Goal: Task Accomplishment & Management: Use online tool/utility

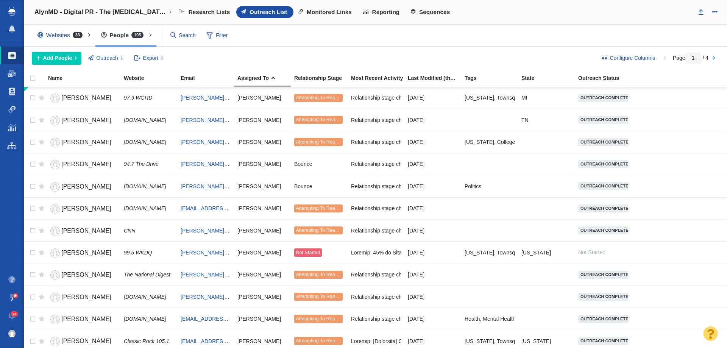
click at [11, 142] on span at bounding box center [11, 146] width 9 height 8
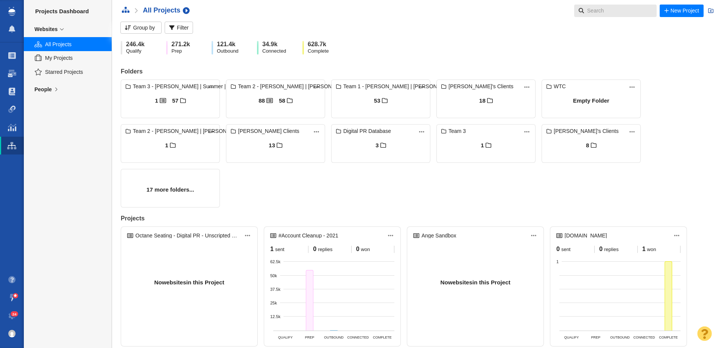
click at [591, 8] on input "text" at bounding box center [616, 11] width 65 height 12
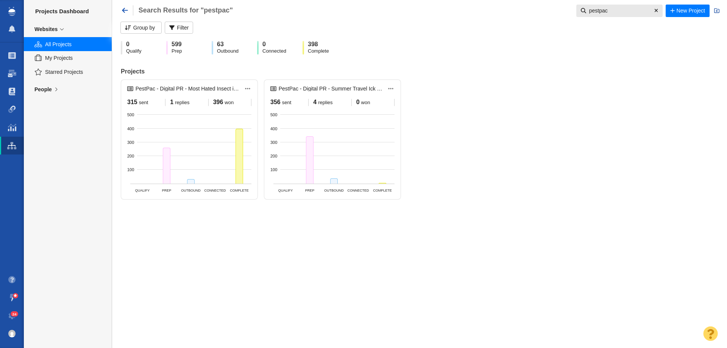
click at [63, 88] on div "People" at bounding box center [68, 89] width 88 height 16
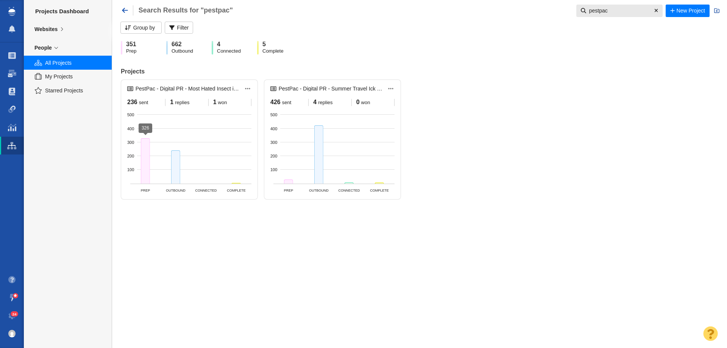
click at [148, 169] on div at bounding box center [145, 160] width 9 height 45
click at [175, 181] on div at bounding box center [175, 166] width 9 height 33
click at [50, 30] on div "Websites" at bounding box center [45, 29] width 23 height 7
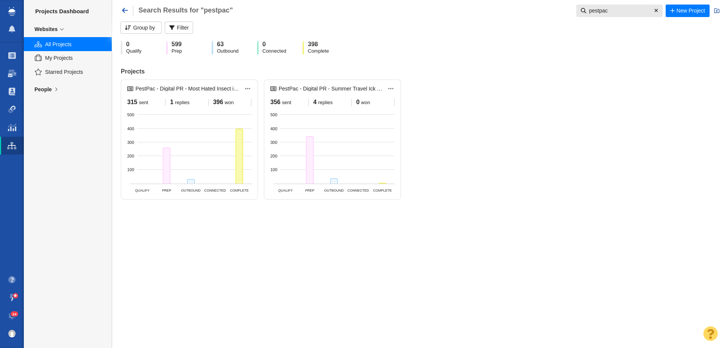
click at [51, 91] on div "People" at bounding box center [42, 89] width 17 height 7
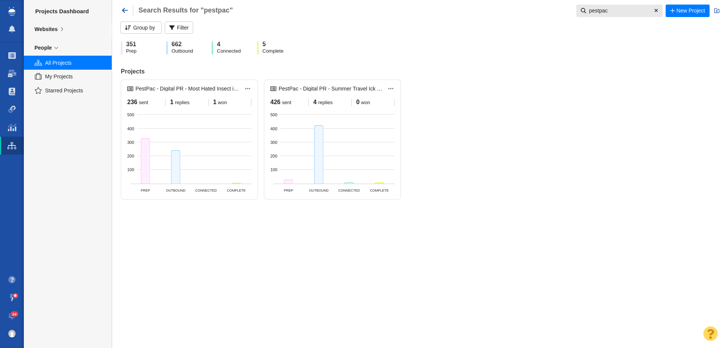
click at [61, 28] on icon at bounding box center [62, 28] width 9 height 5
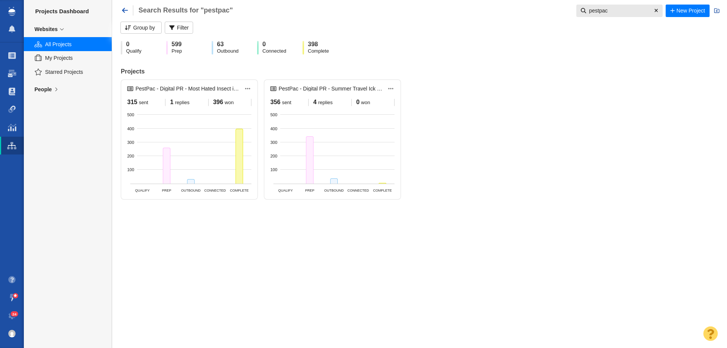
click at [51, 92] on div "People" at bounding box center [42, 89] width 17 height 7
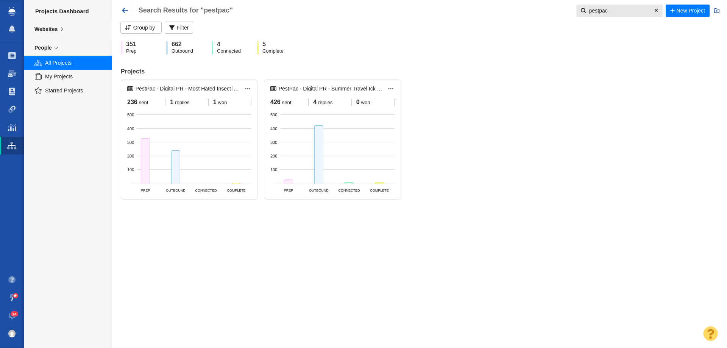
click at [614, 11] on input "pestpac" at bounding box center [618, 11] width 65 height 12
click at [614, 10] on input "pestpac" at bounding box center [618, 11] width 65 height 12
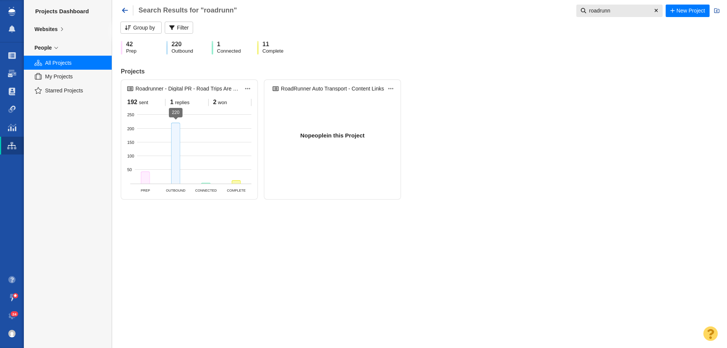
click at [179, 170] on div at bounding box center [175, 153] width 9 height 61
click at [204, 183] on div at bounding box center [205, 183] width 9 height 1
click at [239, 160] on div "Complete" at bounding box center [236, 156] width 30 height 55
click at [50, 30] on div "Websites" at bounding box center [45, 29] width 23 height 7
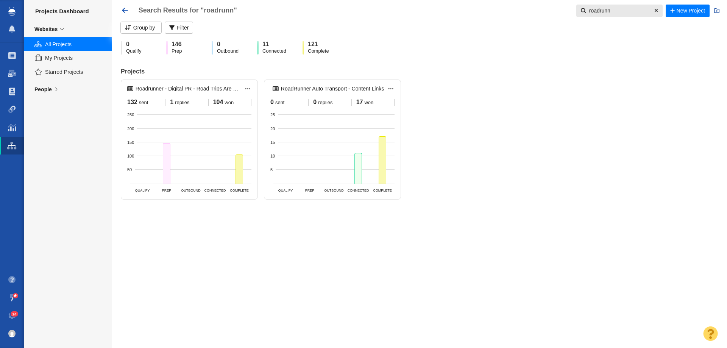
click at [598, 6] on input "roadrunn" at bounding box center [618, 11] width 65 height 12
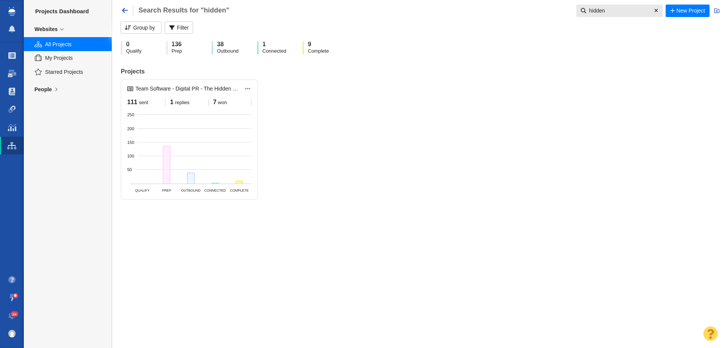
click at [50, 86] on div "People" at bounding box center [42, 89] width 17 height 7
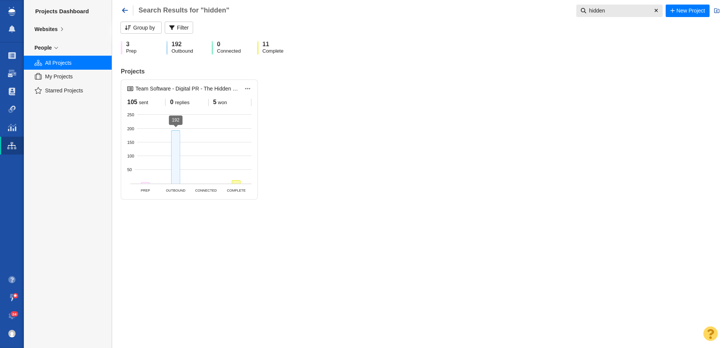
click at [179, 177] on div at bounding box center [175, 156] width 9 height 53
click at [238, 182] on div at bounding box center [236, 181] width 9 height 3
click at [606, 14] on input "hidden" at bounding box center [618, 11] width 65 height 12
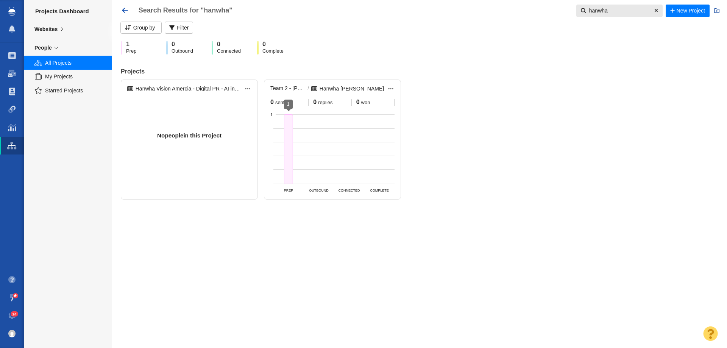
type input "hanwha"
click at [288, 144] on div at bounding box center [288, 148] width 9 height 69
click at [275, 239] on div "1 Prep 0 Outbound 0 Connected 0 Complete Projects Team 2 - Dylan | Nick Rudow |…" at bounding box center [419, 174] width 615 height 348
click at [56, 33] on div "Websites" at bounding box center [45, 29] width 23 height 7
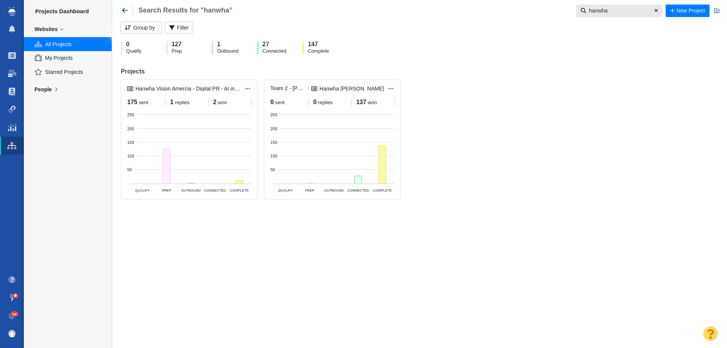
click at [53, 92] on icon at bounding box center [56, 89] width 9 height 5
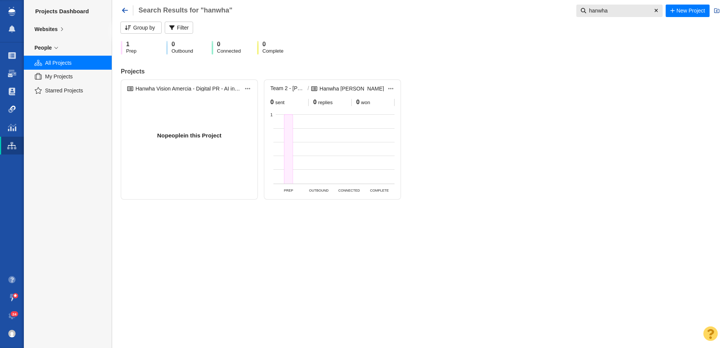
click at [9, 109] on span at bounding box center [12, 110] width 8 height 8
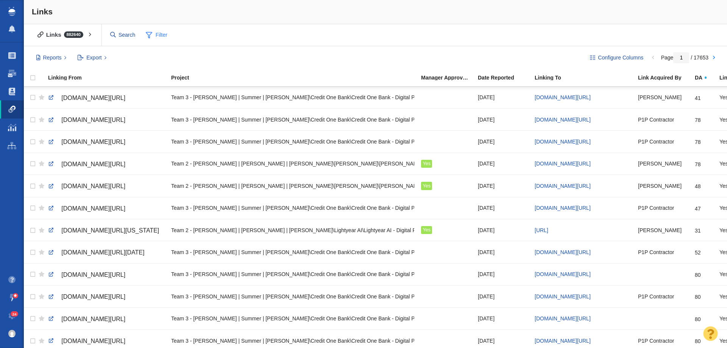
click at [152, 38] on span at bounding box center [149, 34] width 6 height 9
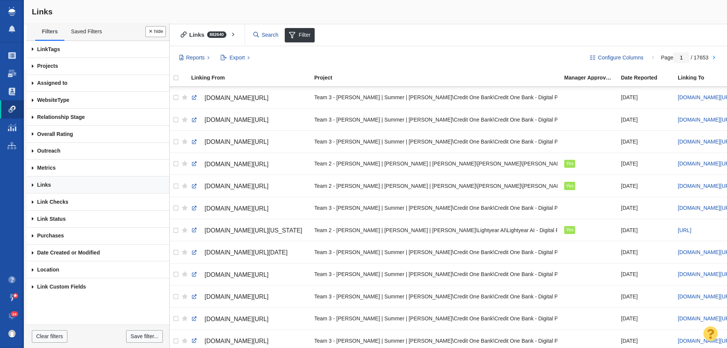
click at [98, 181] on link "Links" at bounding box center [97, 184] width 143 height 17
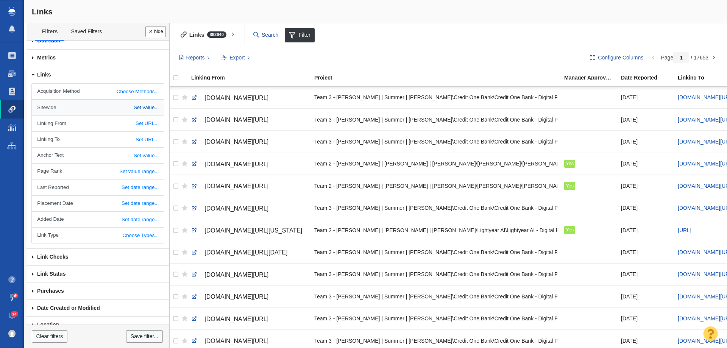
scroll to position [114, 0]
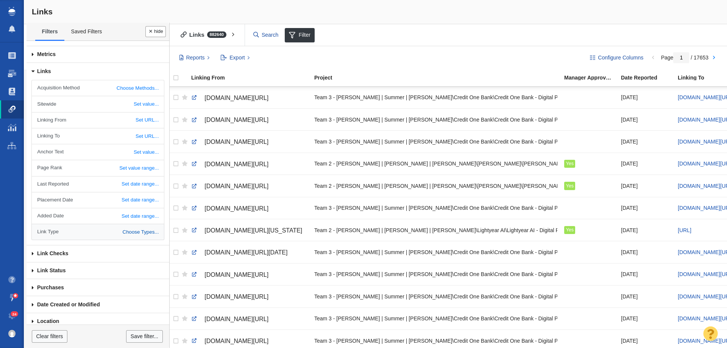
click at [125, 227] on link "Choose Types..." at bounding box center [98, 232] width 132 height 16
click at [126, 228] on link "Select values" at bounding box center [136, 232] width 44 height 11
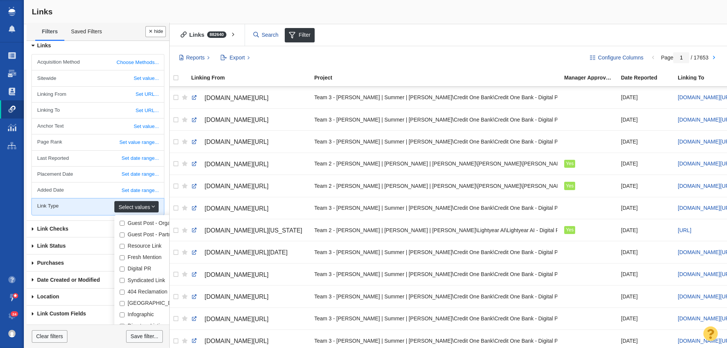
scroll to position [162, 0]
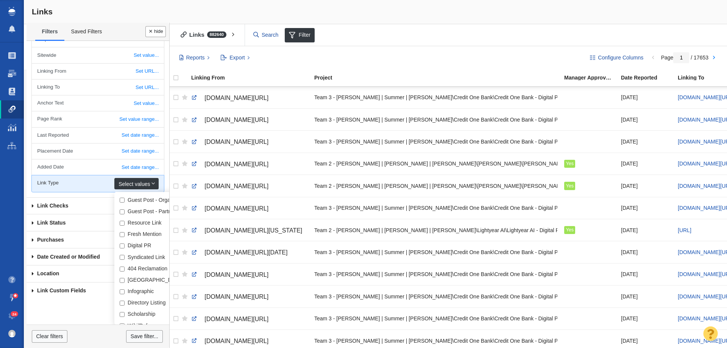
click at [120, 248] on input "Digital PR" at bounding box center [122, 245] width 5 height 5
checkbox input "true"
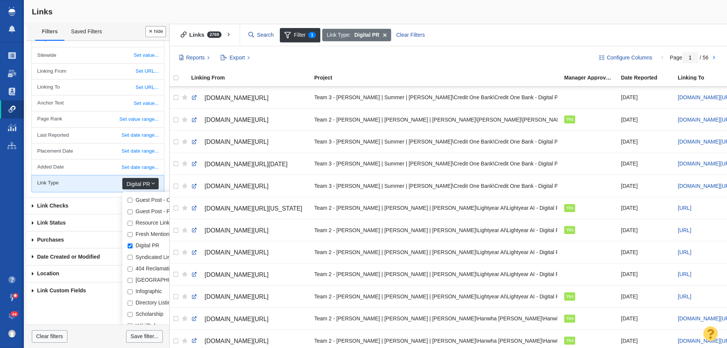
click at [128, 257] on input "Syndicated Link" at bounding box center [130, 257] width 5 height 5
checkbox input "true"
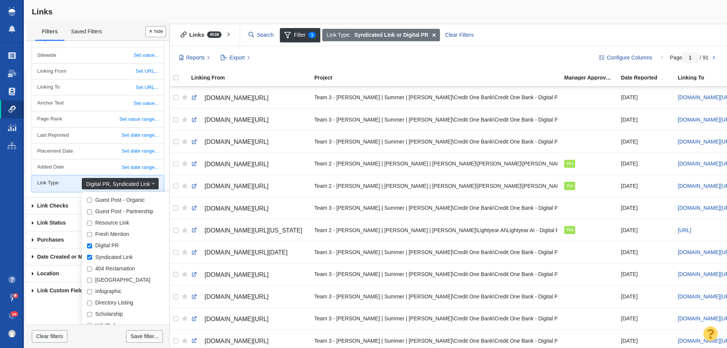
click at [515, 39] on div "Link Type: Syndicated Link or Digital PR Clear Filters" at bounding box center [521, 35] width 400 height 14
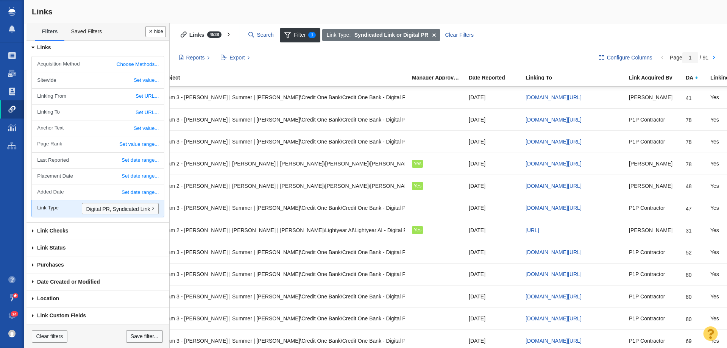
scroll to position [0, 0]
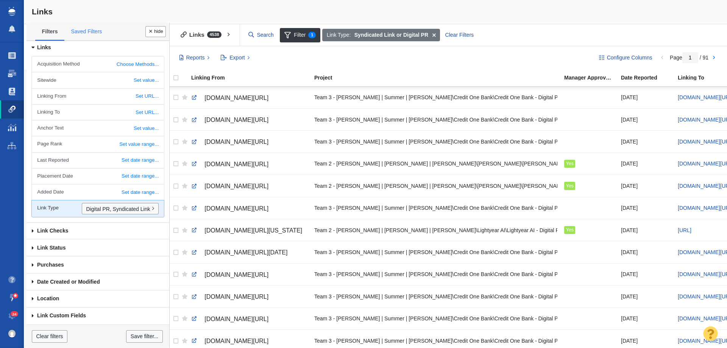
click at [78, 29] on link "Saved Filters" at bounding box center [86, 32] width 44 height 16
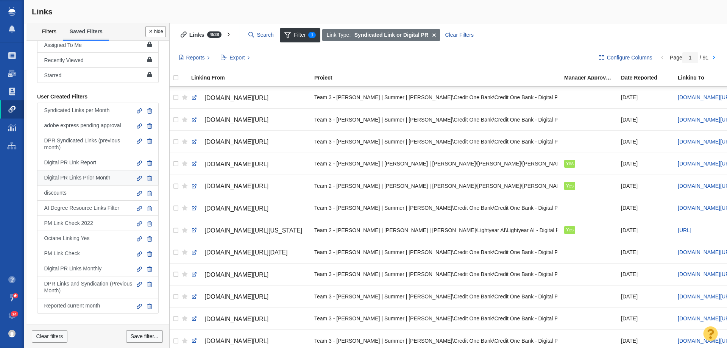
scroll to position [14, 0]
click at [80, 284] on span "DPR Links and Syndication (Previous Month)" at bounding box center [88, 287] width 88 height 13
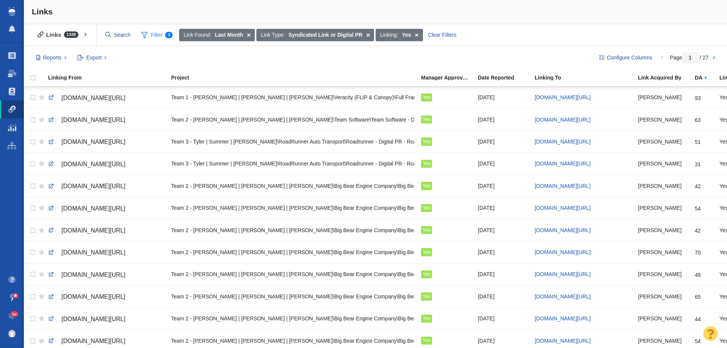
click at [167, 31] on span "Filter 3" at bounding box center [157, 35] width 40 height 14
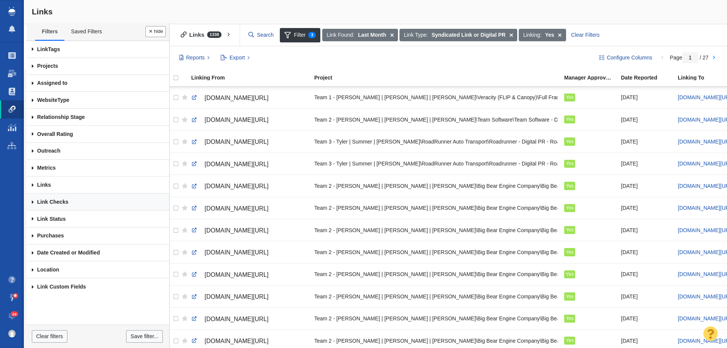
click at [69, 205] on link "Link Checks" at bounding box center [97, 201] width 143 height 17
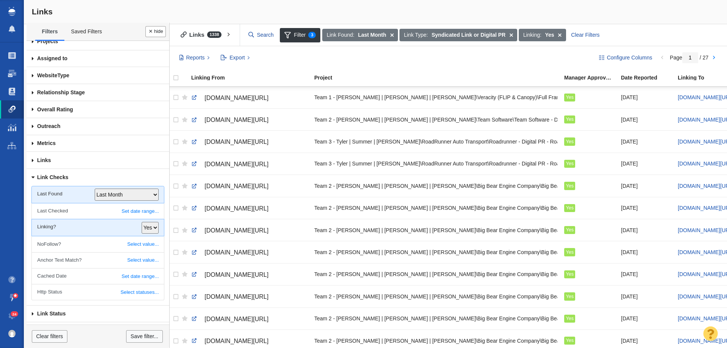
scroll to position [38, 0]
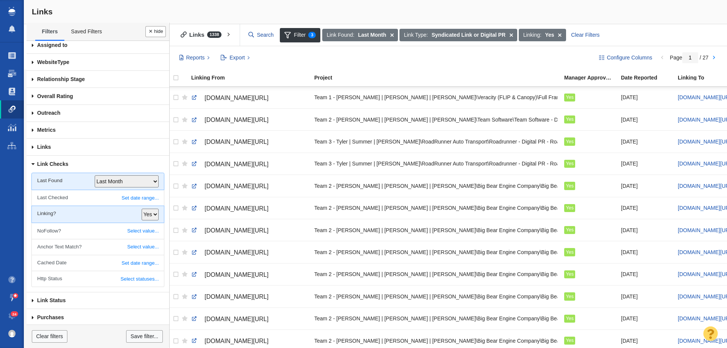
click at [121, 179] on select "All [DATE] [DATE] or [DATE] This week This month Last Week Last Month Custom da…" at bounding box center [127, 181] width 64 height 12
select select "3"
click at [95, 175] on select "All [DATE] [DATE] or [DATE] This week This month Last Week Last Month Custom da…" at bounding box center [127, 181] width 64 height 12
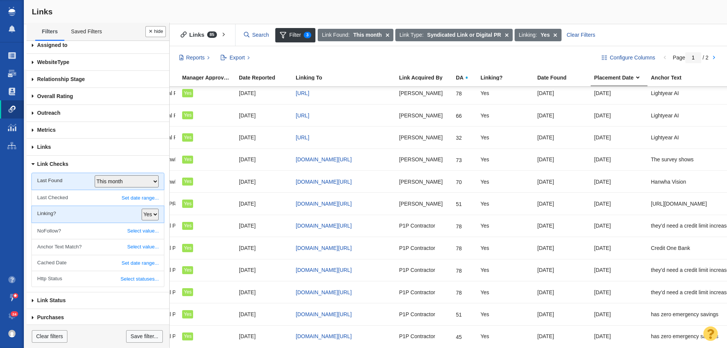
scroll to position [0, 396]
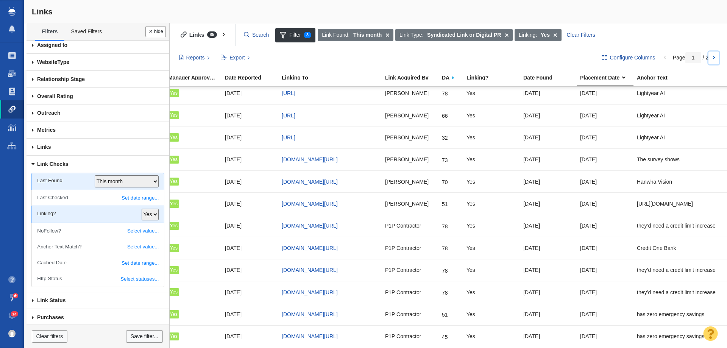
click at [717, 55] on link at bounding box center [713, 57] width 11 height 13
type input "2"
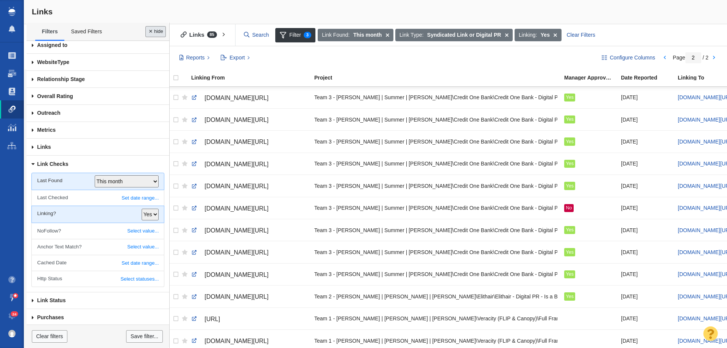
click at [153, 31] on button "Done" at bounding box center [155, 31] width 20 height 11
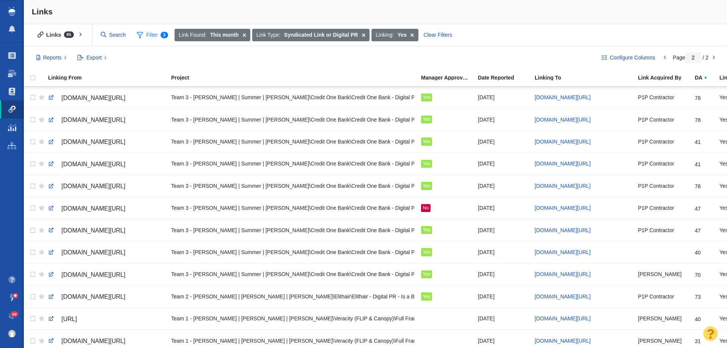
click at [156, 32] on span "Filter 3" at bounding box center [152, 35] width 40 height 14
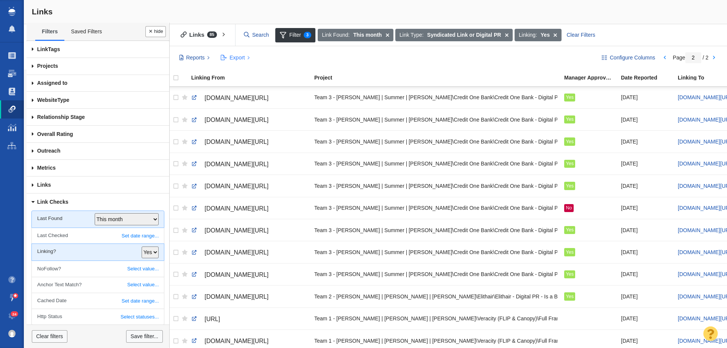
click at [236, 56] on span "Export" at bounding box center [236, 58] width 15 height 8
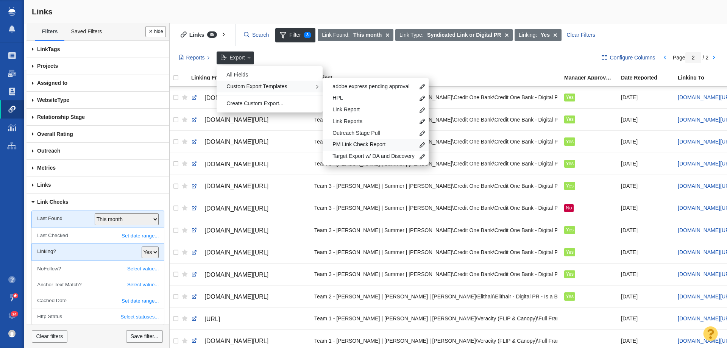
click at [349, 140] on div "PM Link Check Report" at bounding box center [375, 145] width 106 height 12
